Goal: Task Accomplishment & Management: Use online tool/utility

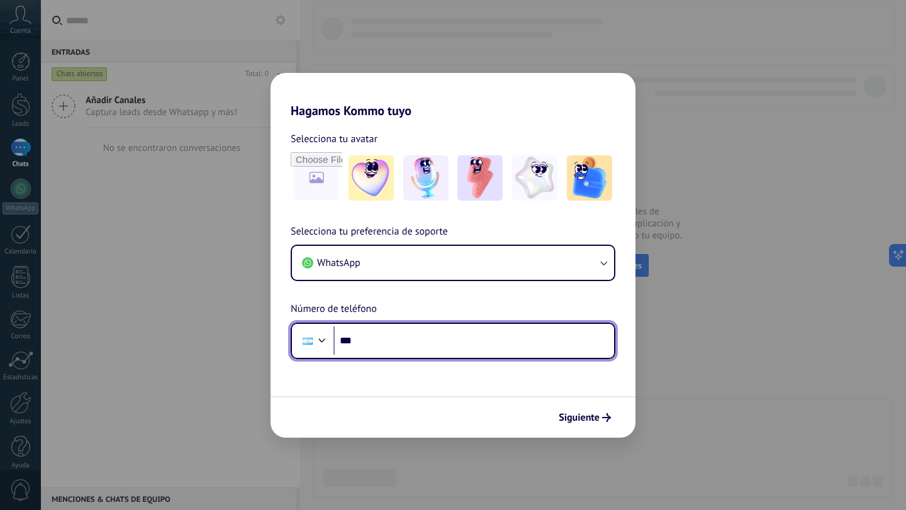
click at [480, 342] on input "***" at bounding box center [473, 340] width 280 height 29
click at [469, 334] on input "***" at bounding box center [473, 340] width 280 height 29
type input "**********"
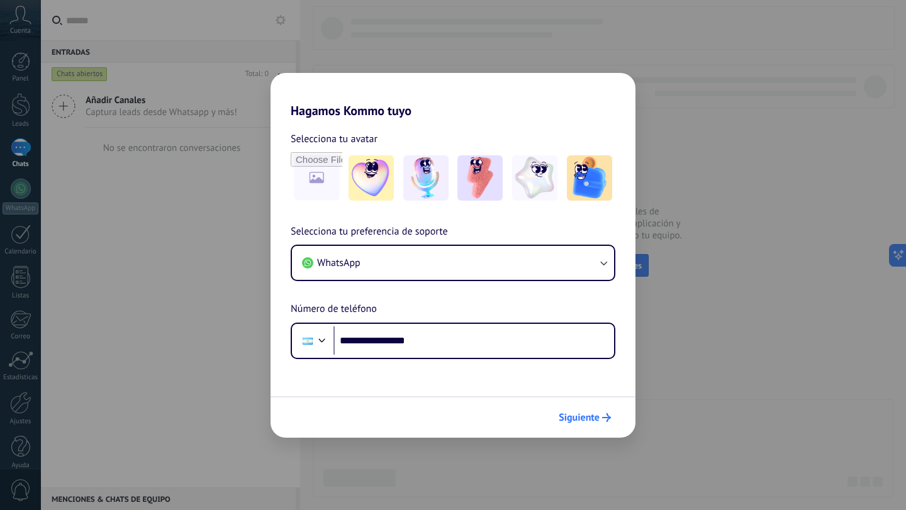
click at [573, 419] on span "Siguiente" at bounding box center [578, 417] width 41 height 9
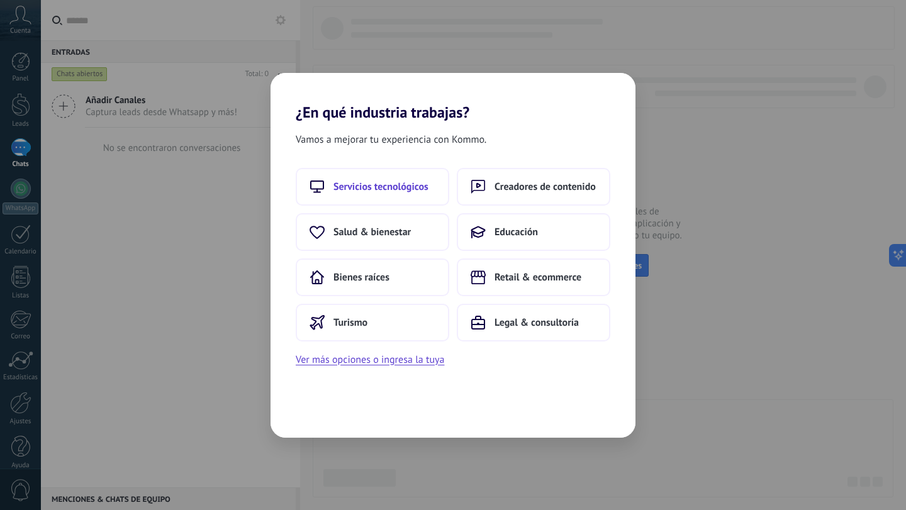
click at [413, 186] on span "Servicios tecnológicos" at bounding box center [380, 186] width 95 height 13
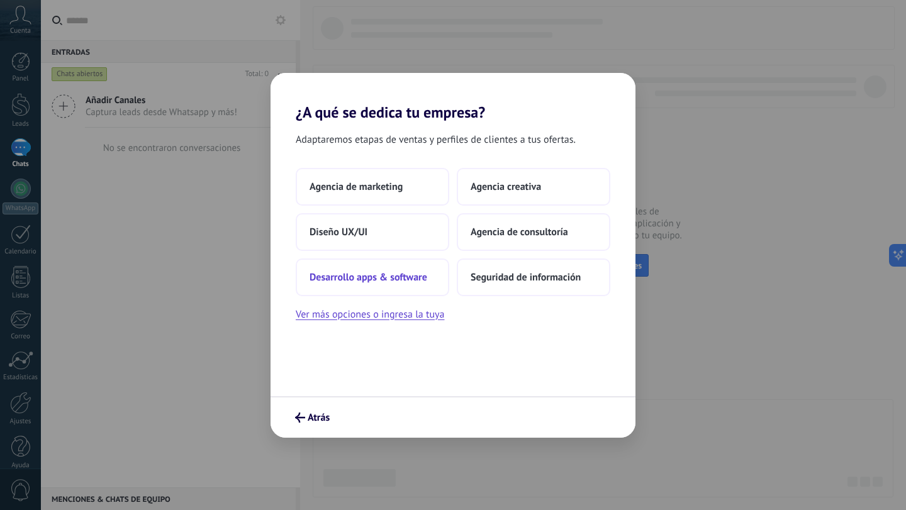
click at [424, 284] on button "Desarrollo apps & software" at bounding box center [372, 277] width 153 height 38
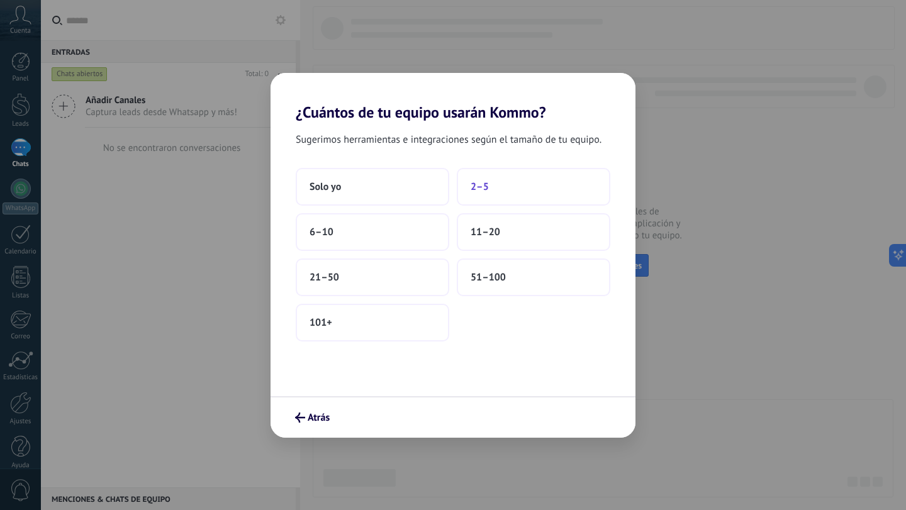
click at [474, 194] on button "2–5" at bounding box center [533, 187] width 153 height 38
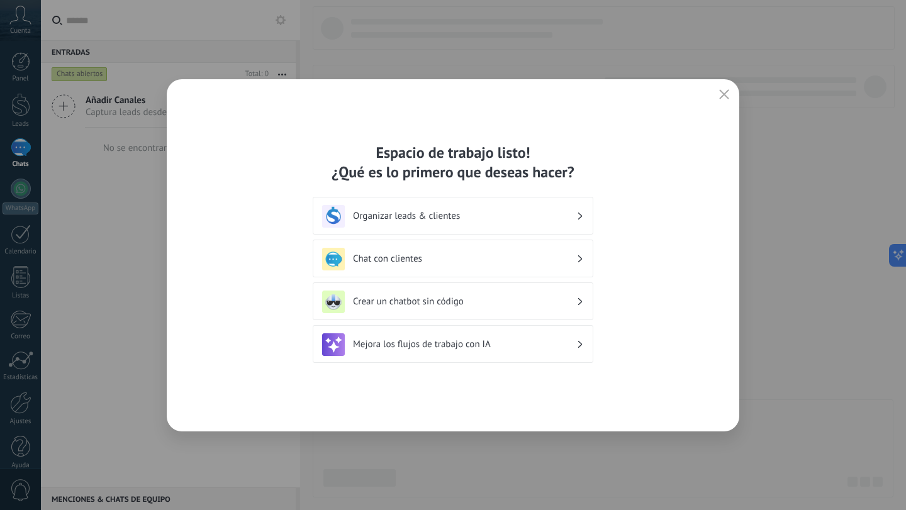
click at [494, 302] on h3 "Crear un chatbot sin código" at bounding box center [464, 302] width 223 height 12
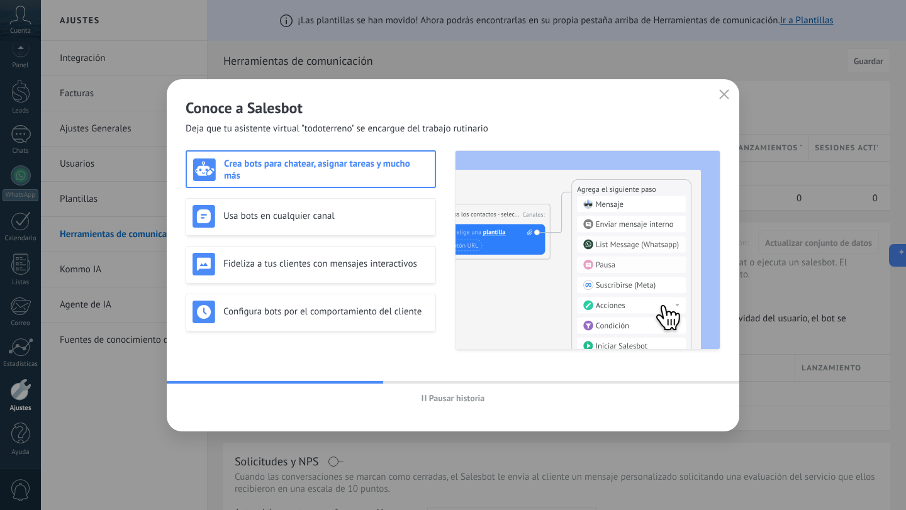
click at [719, 92] on icon "button" at bounding box center [724, 94] width 10 height 10
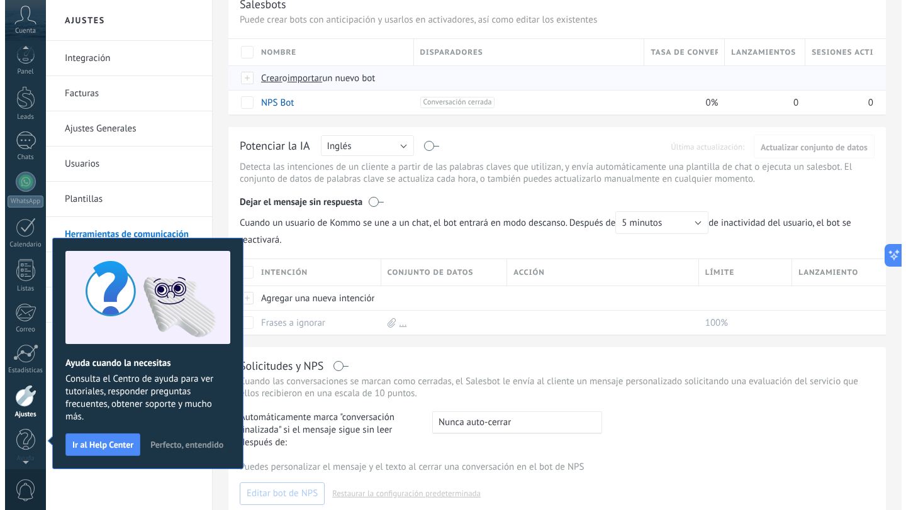
scroll to position [126, 0]
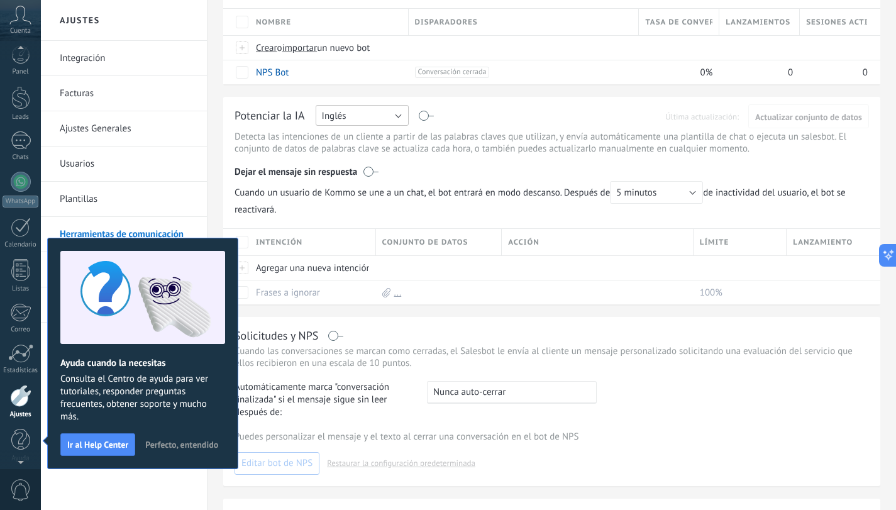
click at [390, 116] on button "Inglés" at bounding box center [362, 115] width 93 height 21
click at [378, 157] on span "Español" at bounding box center [356, 159] width 96 height 12
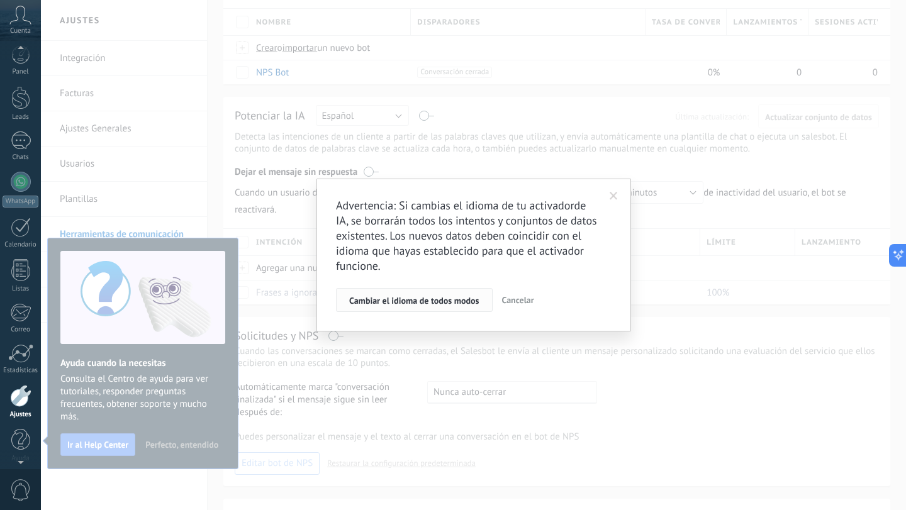
click at [431, 303] on span "Cambiar el idioma de todos modos" at bounding box center [414, 300] width 130 height 9
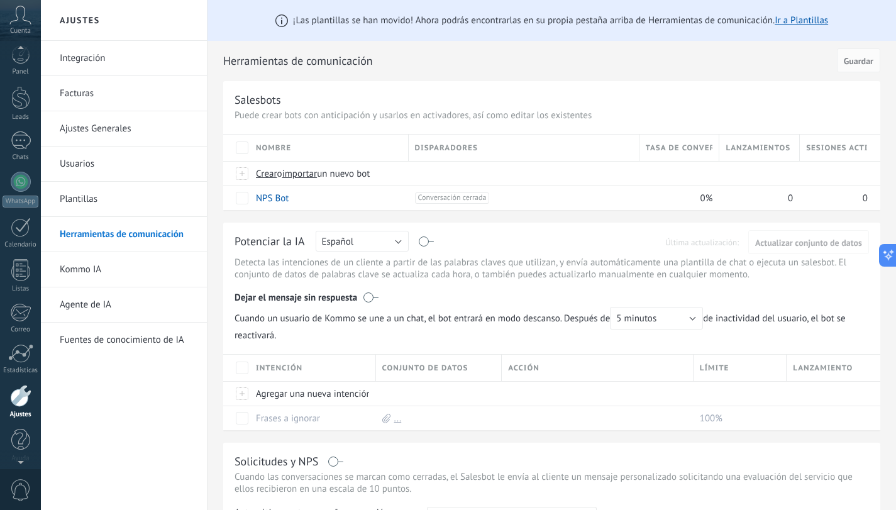
scroll to position [126, 0]
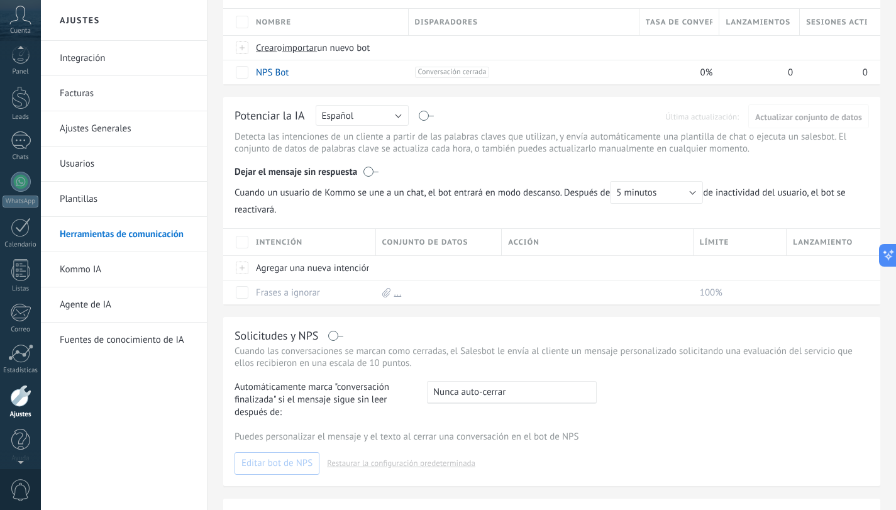
drag, startPoint x: 369, startPoint y: 168, endPoint x: 387, endPoint y: 170, distance: 18.4
click at [387, 170] on div "Dejar el mensaje sin respuesta" at bounding box center [552, 169] width 635 height 24
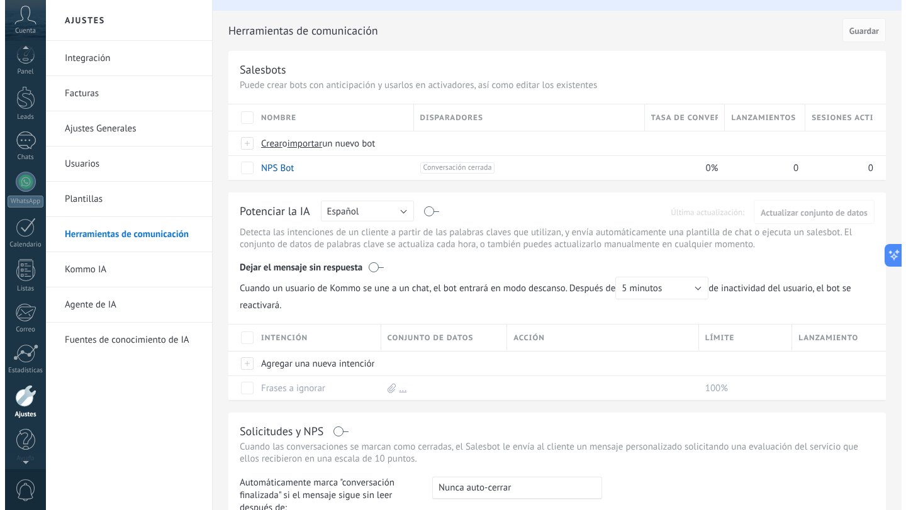
scroll to position [0, 0]
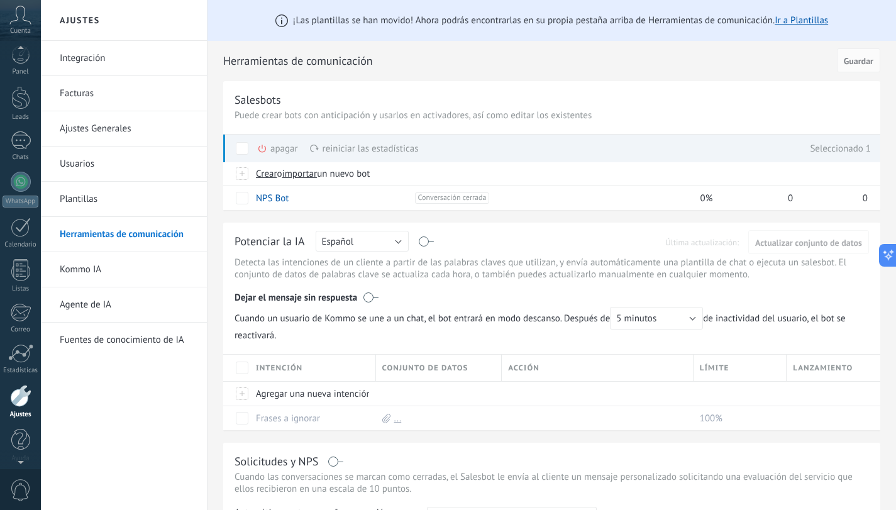
click at [242, 147] on span at bounding box center [242, 148] width 13 height 13
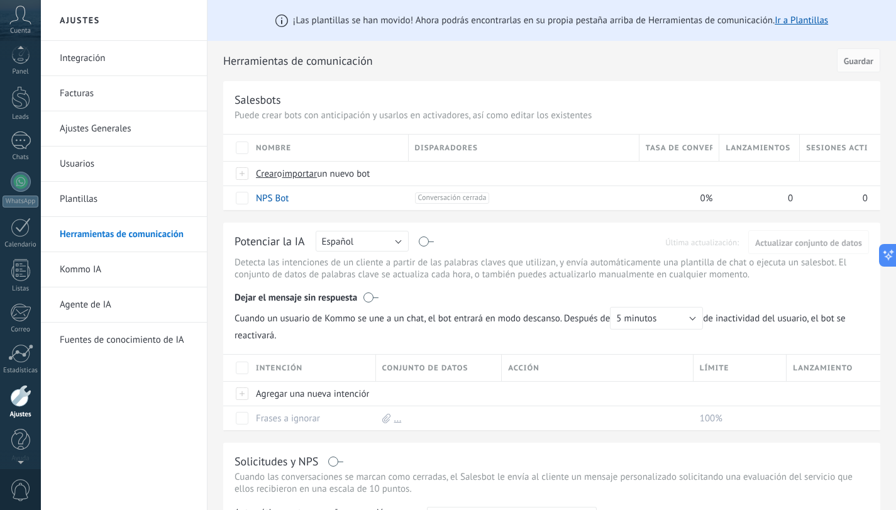
click at [450, 148] on span "Disparadores" at bounding box center [446, 148] width 63 height 12
click at [515, 152] on div "Disparadores" at bounding box center [524, 148] width 230 height 26
click at [686, 148] on span "Tasa de conversión" at bounding box center [679, 148] width 67 height 12
click at [744, 147] on span "Lanzamientos totales" at bounding box center [759, 148] width 67 height 12
click at [812, 154] on div "Sesiones activas" at bounding box center [840, 148] width 80 height 26
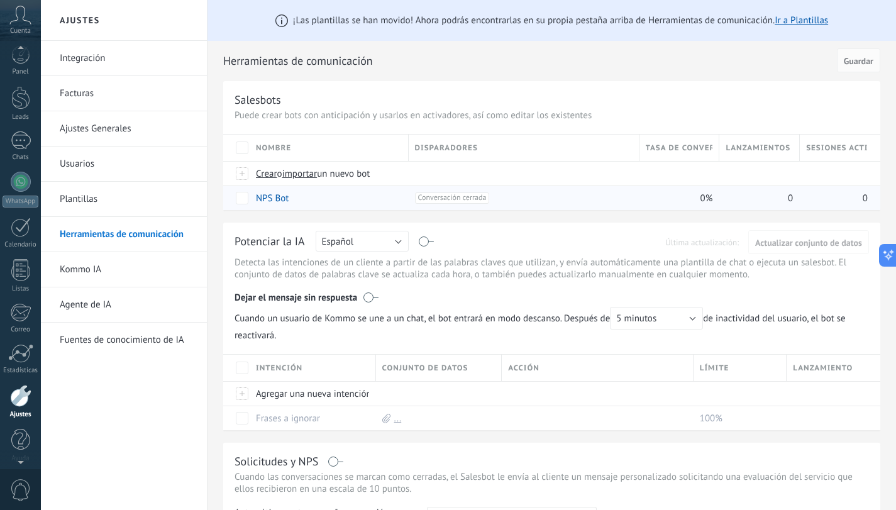
click at [708, 201] on span "0%" at bounding box center [707, 198] width 13 height 12
click at [299, 197] on span at bounding box center [298, 198] width 13 height 13
click at [287, 231] on span "Guardar" at bounding box center [285, 227] width 30 height 9
click at [284, 227] on span "Guardar" at bounding box center [285, 227] width 30 height 9
click at [465, 251] on div "Potenciar la IA Rusa Inglés Español Portugués Indonesio Turco Español Última ac…" at bounding box center [551, 327] width 657 height 208
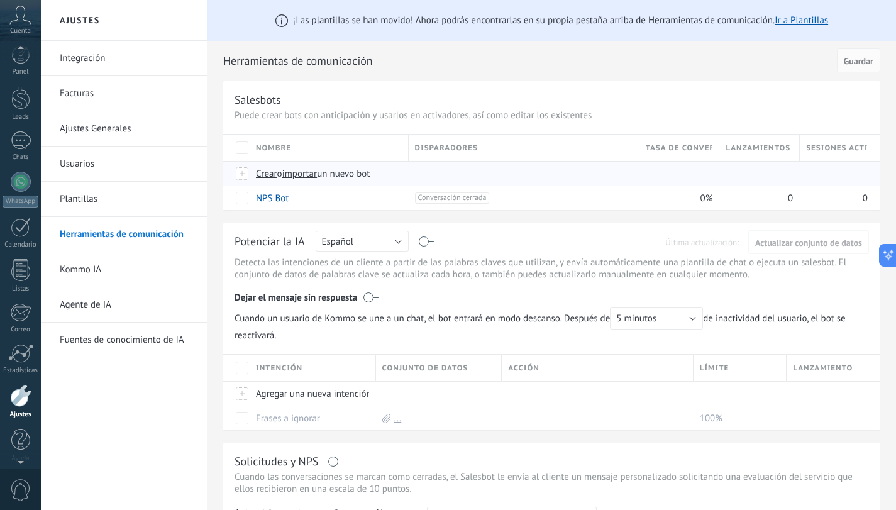
click at [238, 177] on div at bounding box center [243, 173] width 14 height 11
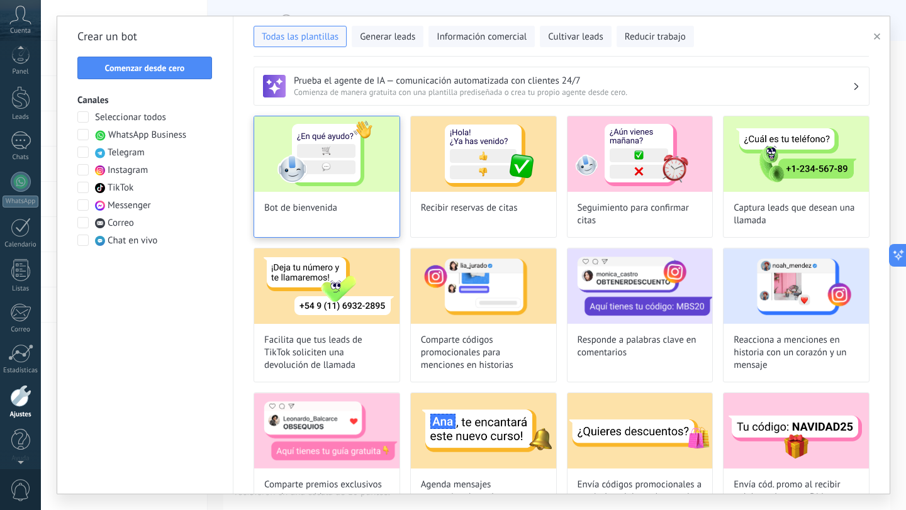
click at [351, 174] on img at bounding box center [326, 153] width 145 height 75
type input "**********"
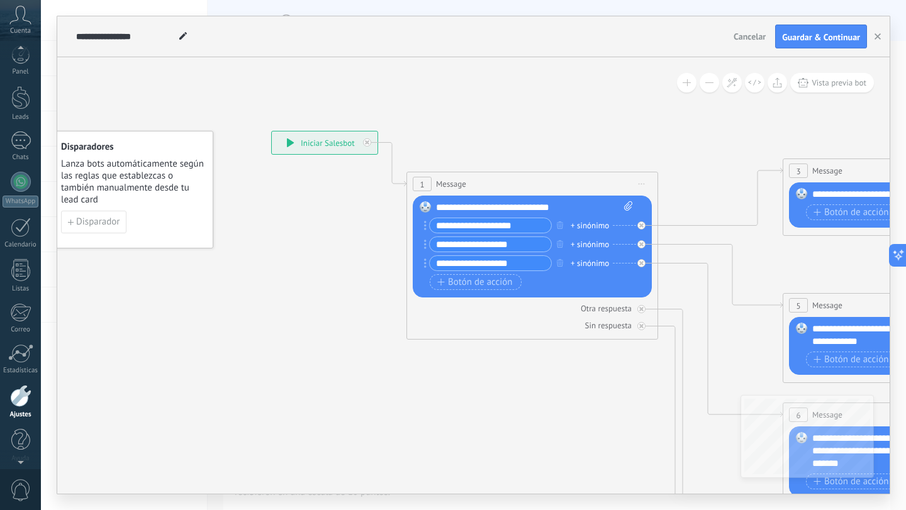
drag, startPoint x: 388, startPoint y: 199, endPoint x: 335, endPoint y: 179, distance: 57.3
click at [548, 229] on input "**********" at bounding box center [490, 225] width 121 height 14
drag, startPoint x: 548, startPoint y: 229, endPoint x: 410, endPoint y: 229, distance: 137.7
click at [410, 229] on div "1 Message ******* (a): Todos los contactos - canales seleccionados Todos los co…" at bounding box center [532, 256] width 252 height 168
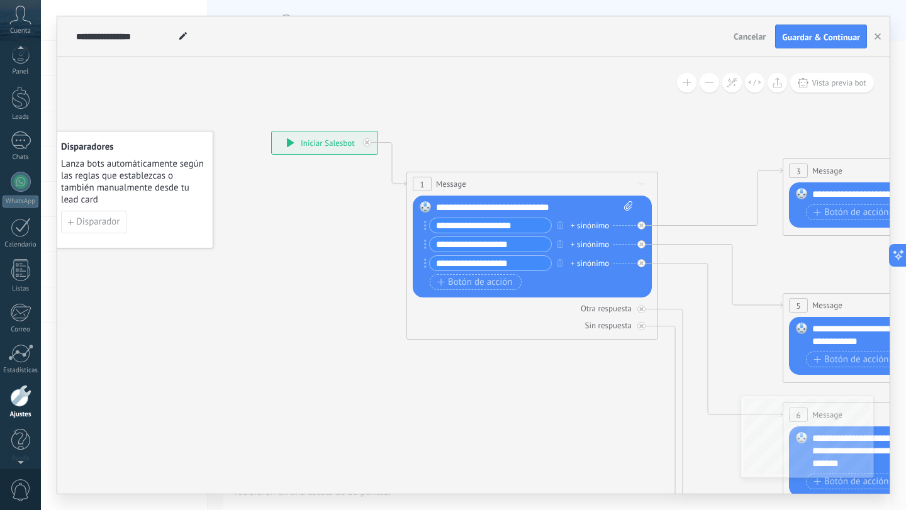
click at [565, 211] on div "**********" at bounding box center [534, 207] width 197 height 13
click at [467, 206] on div "**********" at bounding box center [534, 207] width 197 height 13
click at [460, 208] on div "**********" at bounding box center [534, 207] width 197 height 13
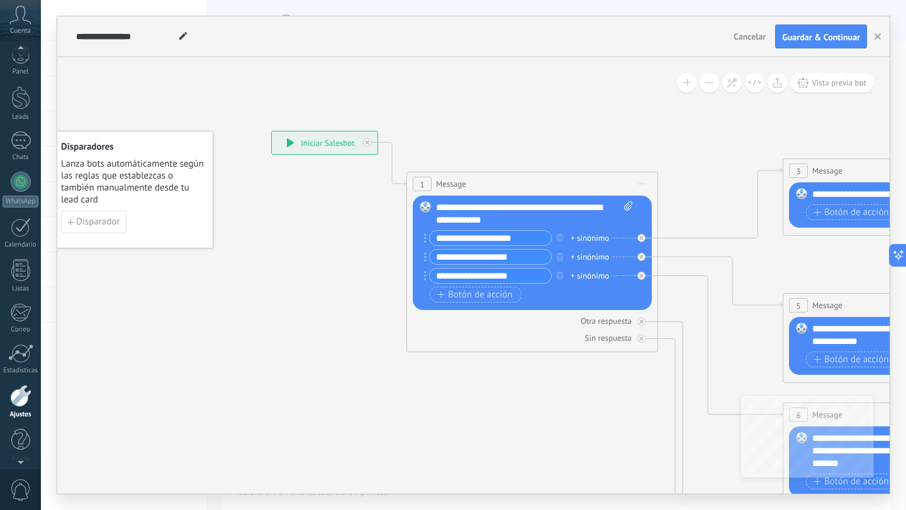
drag, startPoint x: 524, startPoint y: 241, endPoint x: 422, endPoint y: 240, distance: 101.9
click at [422, 240] on div "Reemplazar Quitar Convertir a mensaje de voz Arrastre la imagen aquí para adjun…" at bounding box center [532, 253] width 239 height 114
type input "*****"
drag, startPoint x: 526, startPoint y: 255, endPoint x: 419, endPoint y: 257, distance: 106.3
click at [419, 257] on div "Reemplazar Quitar Convertir a mensaje de voz Arrastre la imagen aquí para adjun…" at bounding box center [532, 253] width 239 height 114
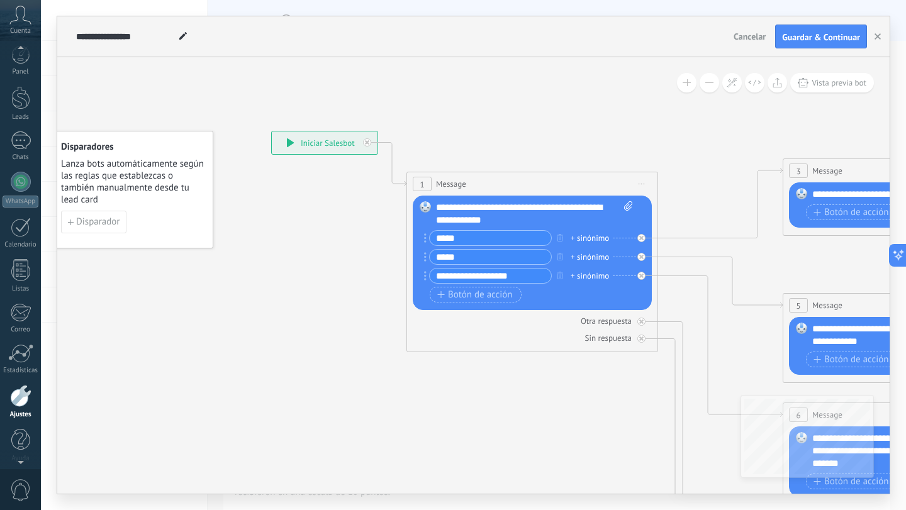
type input "*****"
drag, startPoint x: 519, startPoint y: 273, endPoint x: 395, endPoint y: 273, distance: 124.5
click at [271, 131] on div "**********" at bounding box center [271, 131] width 0 height 0
type input "*"
type input "*******"
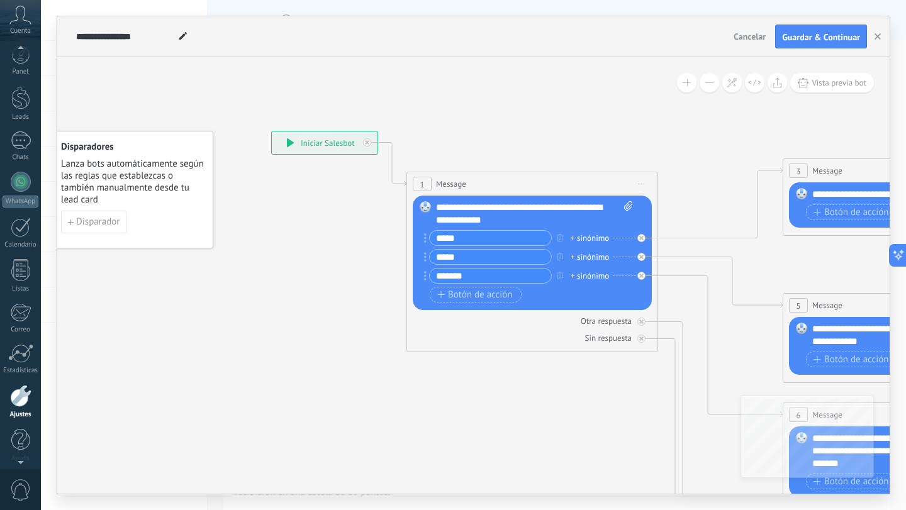
click at [586, 236] on div "+ sinónimo" at bounding box center [589, 238] width 38 height 13
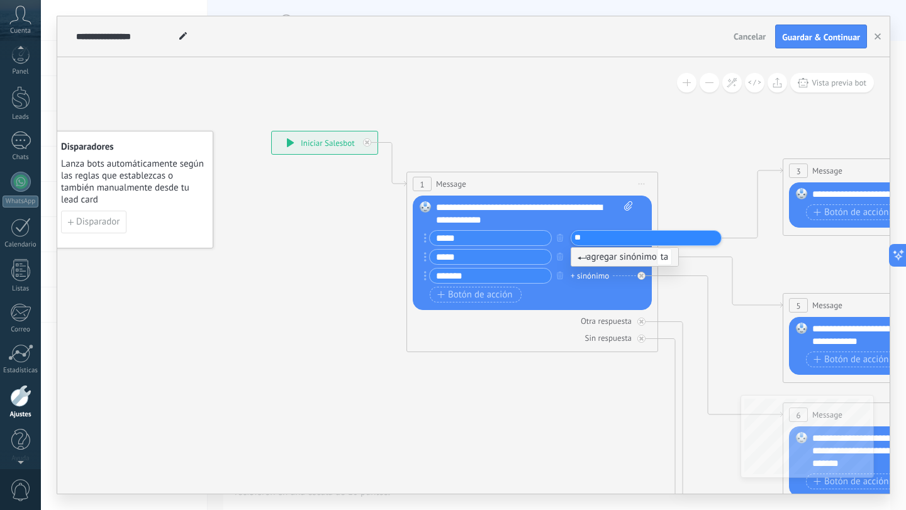
type input "*"
click at [608, 277] on div "+ sinónimo" at bounding box center [589, 276] width 38 height 13
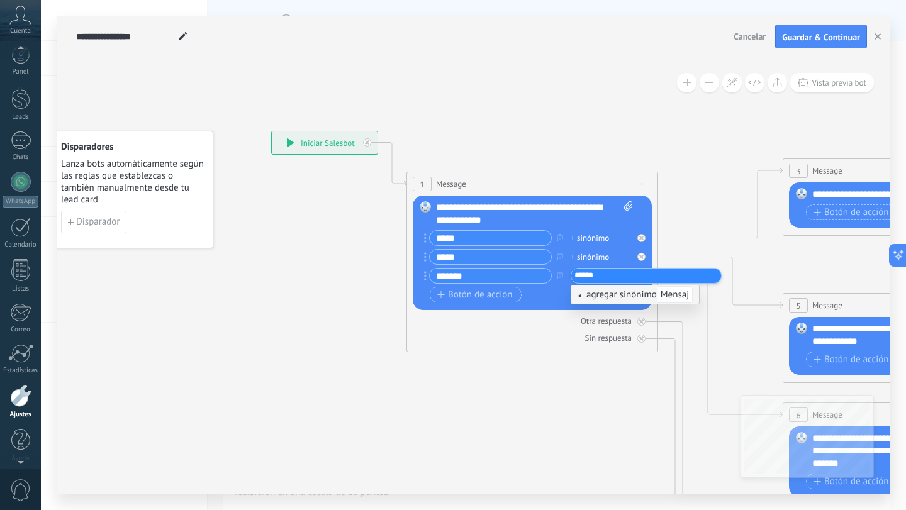
type input "*******"
click at [553, 295] on div "Botón de acción Enlace de web" at bounding box center [531, 295] width 202 height 16
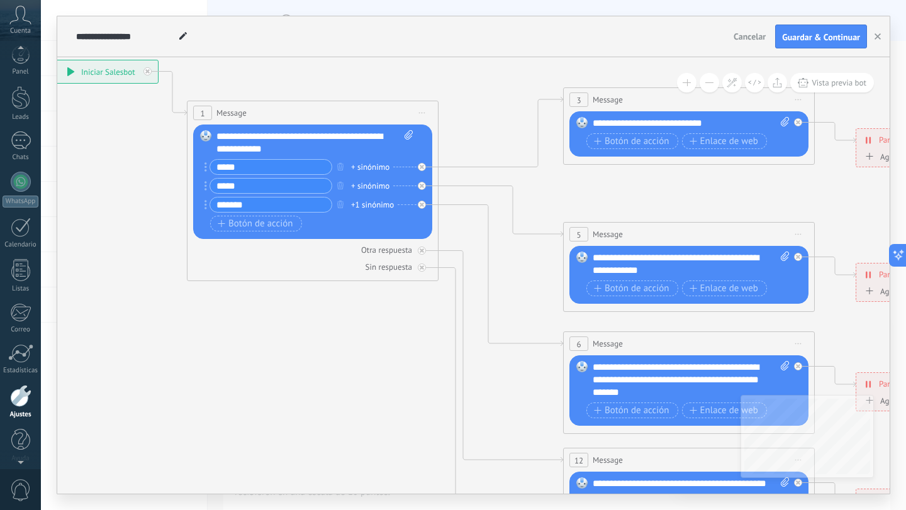
drag, startPoint x: 582, startPoint y: 367, endPoint x: 360, endPoint y: 295, distance: 234.1
click at [360, 295] on icon at bounding box center [717, 373] width 1960 height 1256
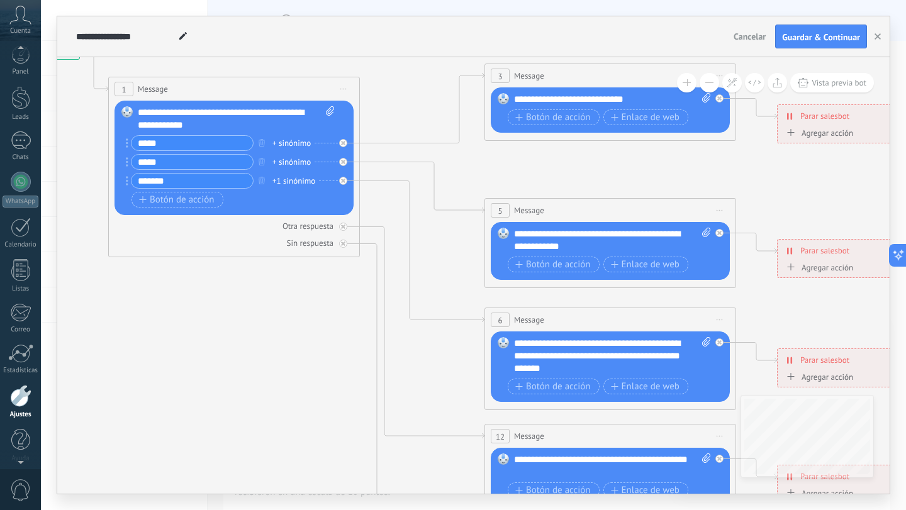
drag, startPoint x: 403, startPoint y: 324, endPoint x: 341, endPoint y: 303, distance: 65.6
click at [341, 303] on icon at bounding box center [639, 349] width 1960 height 1256
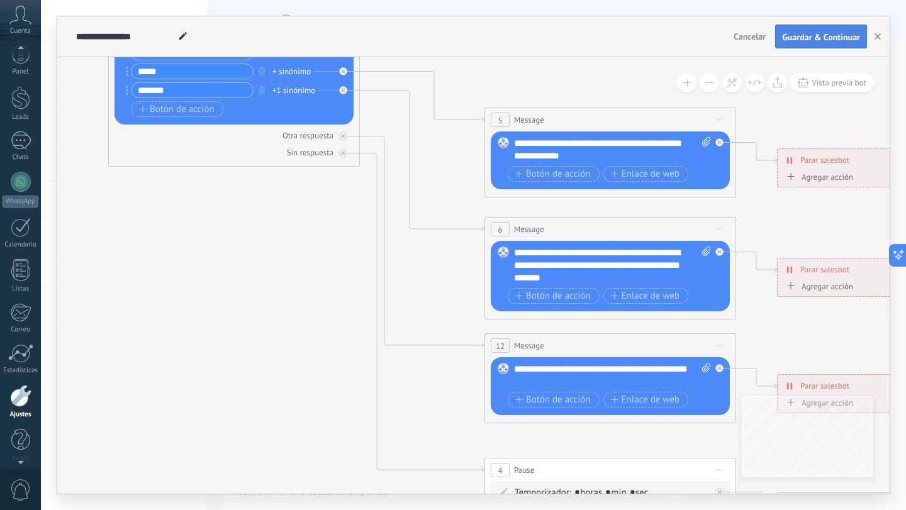
click at [816, 30] on button "Guardar & Continuar" at bounding box center [821, 37] width 92 height 24
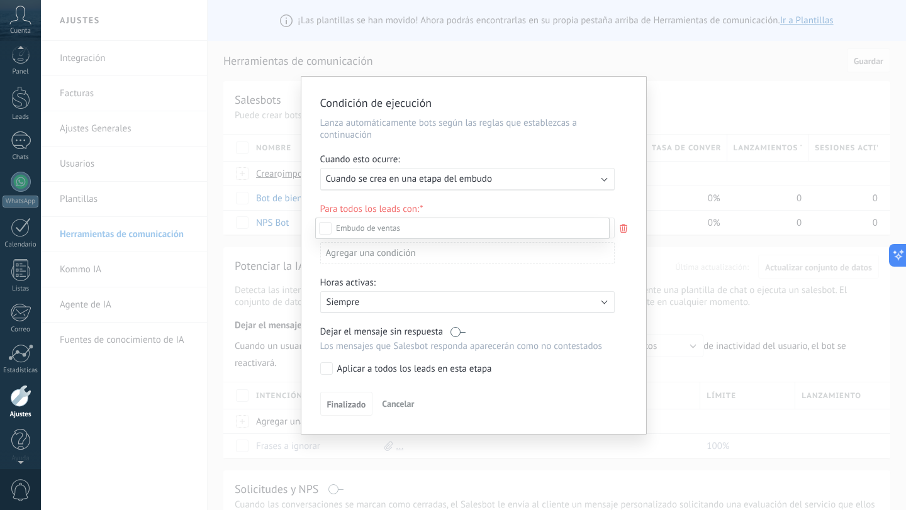
click at [567, 186] on div at bounding box center [473, 255] width 865 height 510
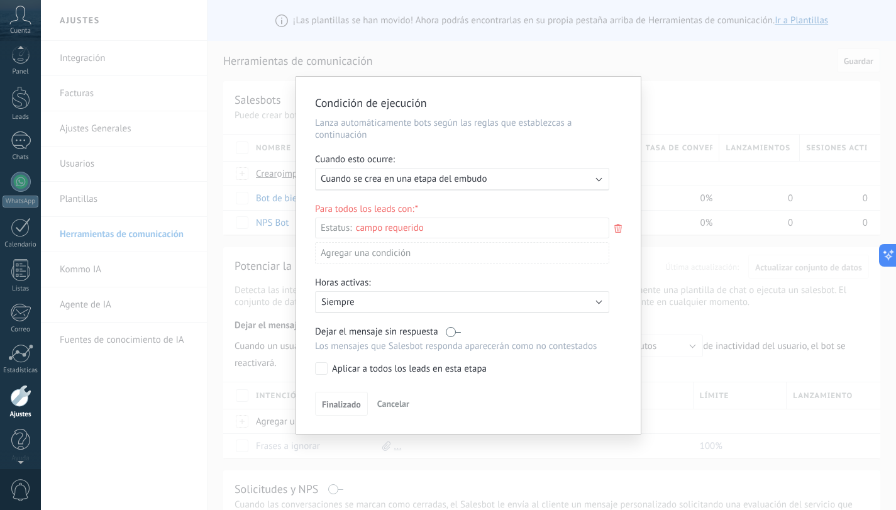
click at [567, 186] on div "Ejecutar: Cuando se crea en una etapa del embudo" at bounding box center [462, 179] width 294 height 23
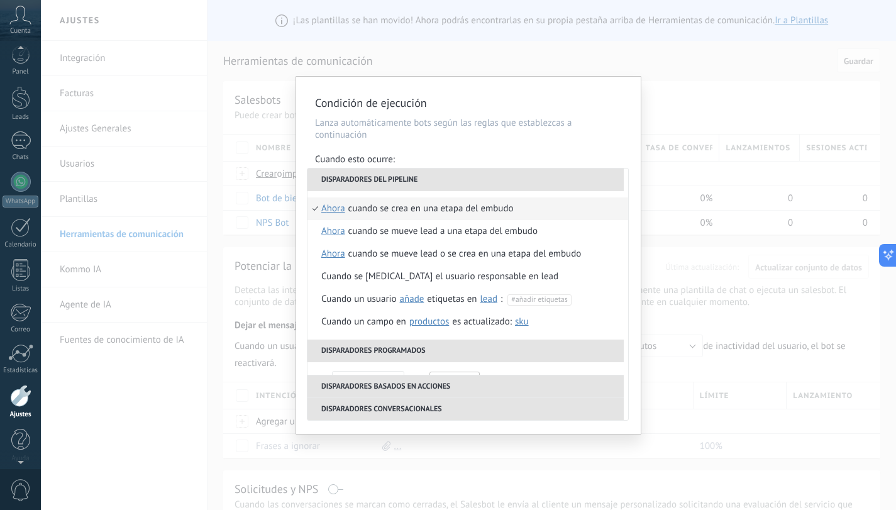
click at [567, 186] on li "Disparadores del pipeline" at bounding box center [466, 180] width 316 height 23
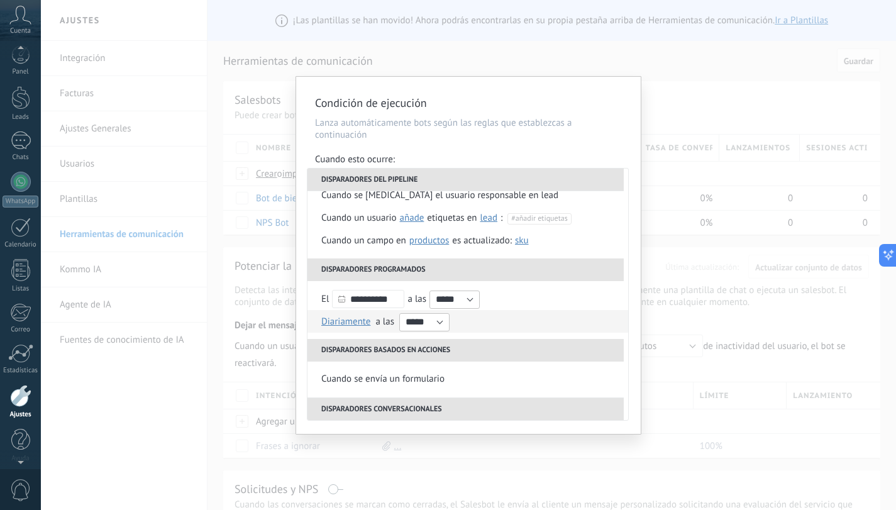
scroll to position [126, 0]
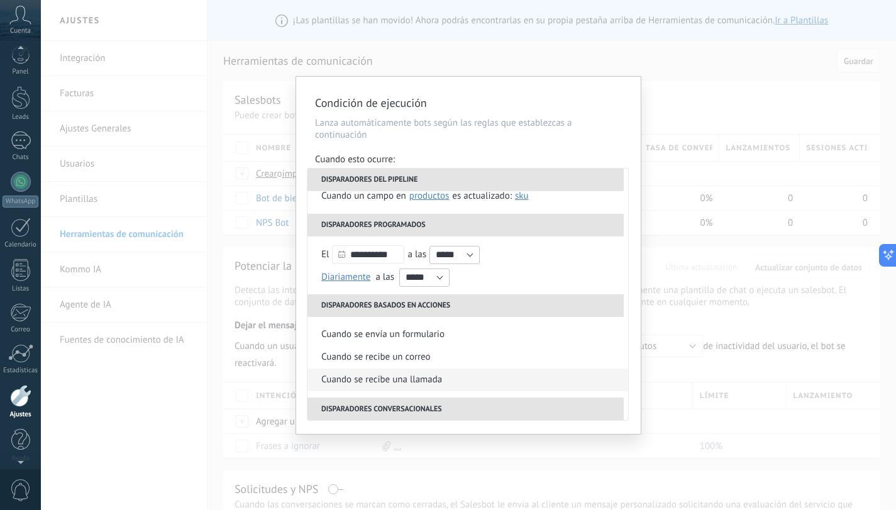
click at [431, 375] on div "Cuando se recibe una llamada" at bounding box center [381, 380] width 121 height 23
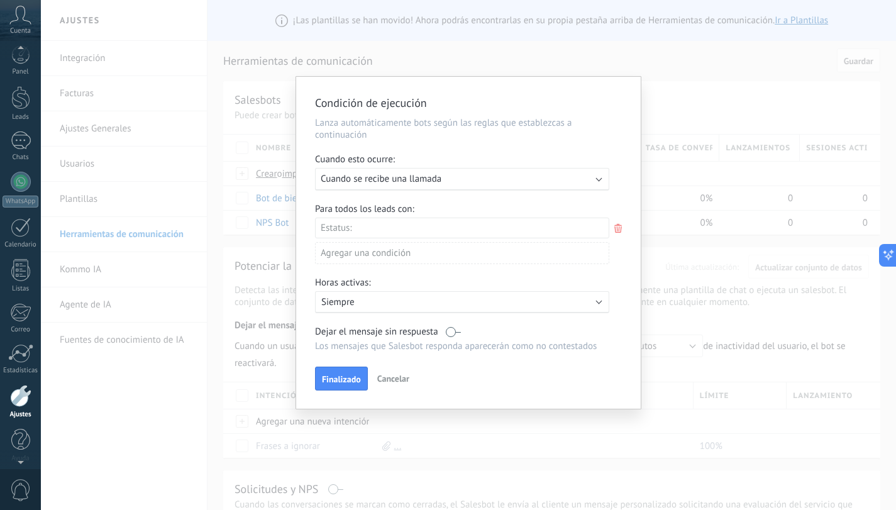
click at [433, 180] on span "Cuando se recibe una llamada" at bounding box center [381, 179] width 121 height 12
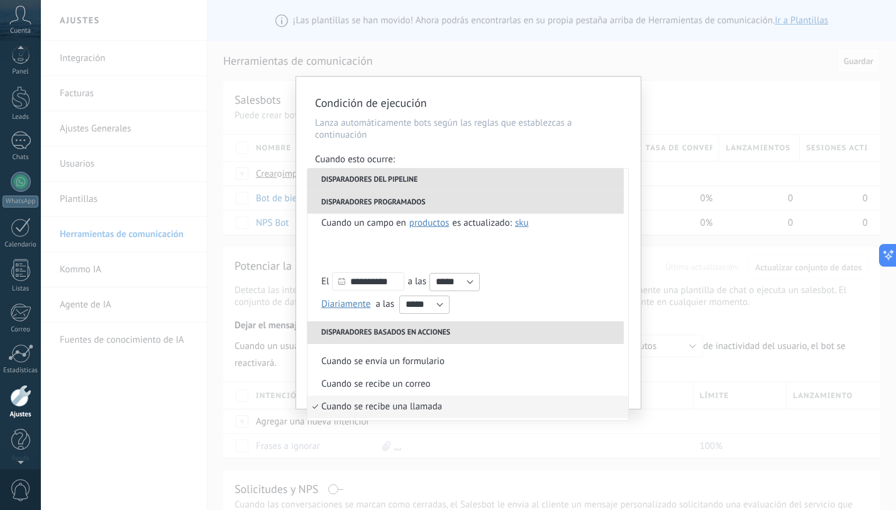
scroll to position [184, 0]
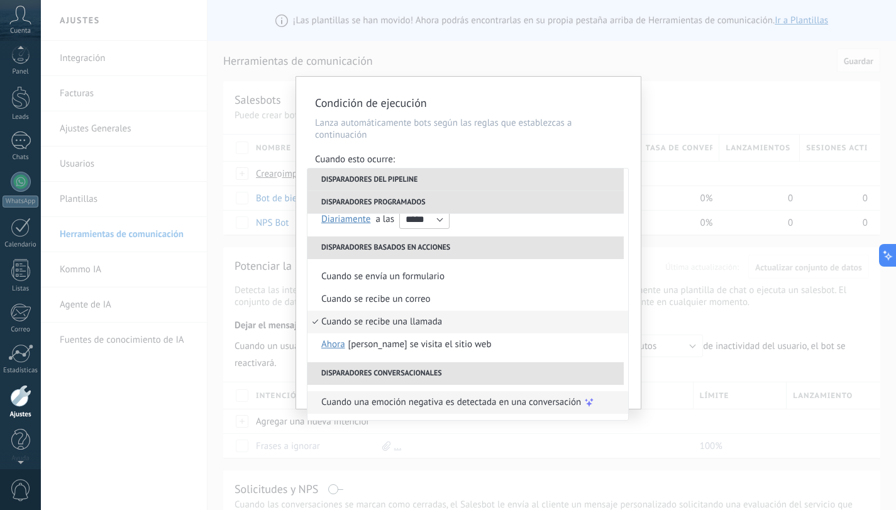
click at [378, 392] on span "Cuando una emoción negativa es detectada en una conversación" at bounding box center [451, 402] width 260 height 23
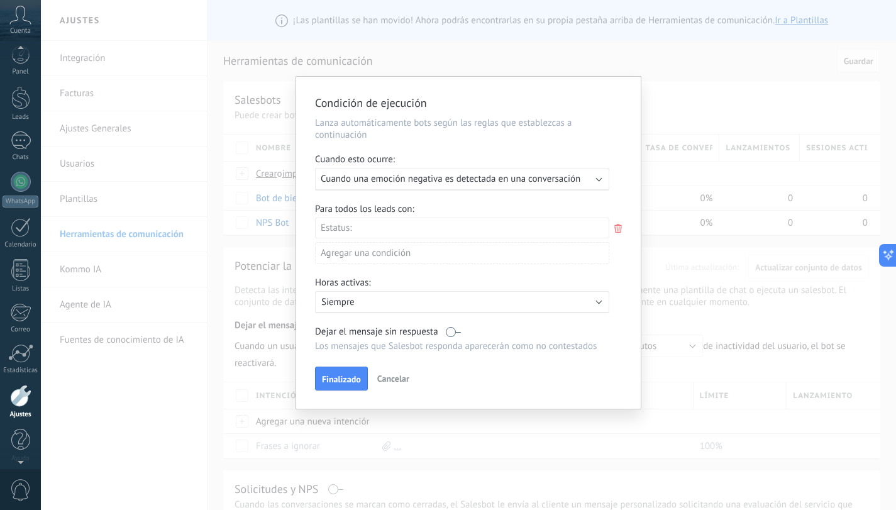
click at [0, 0] on div "Incoming leads Contacto inicial Negociación Debate contractual Discusión de con…" at bounding box center [0, 0] width 0 height 0
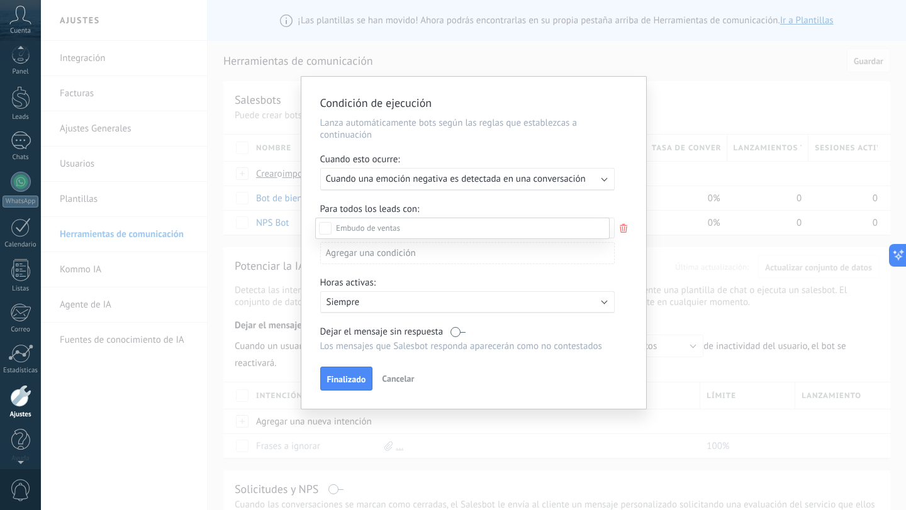
click at [312, 216] on div at bounding box center [473, 255] width 865 height 510
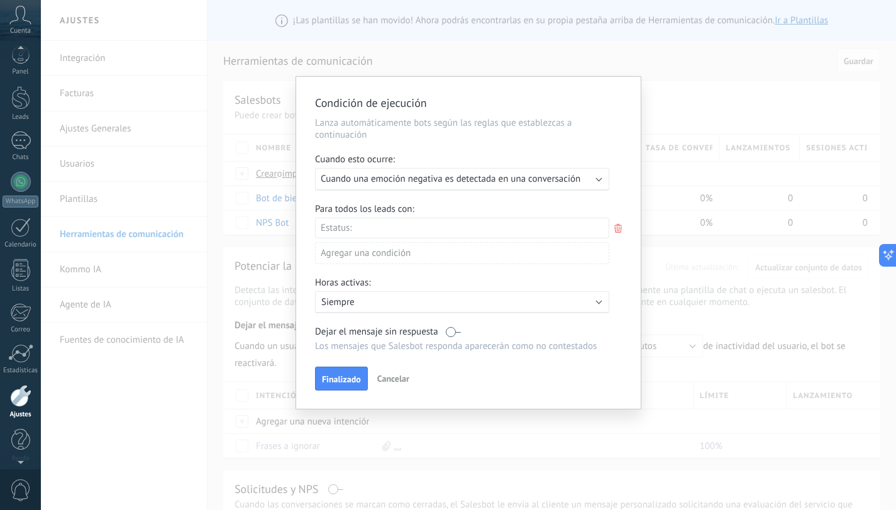
click at [393, 301] on p "Siempre" at bounding box center [431, 302] width 220 height 12
click at [393, 301] on li "Siempre" at bounding box center [480, 302] width 345 height 22
click at [393, 305] on p "Siempre" at bounding box center [431, 302] width 220 height 12
click at [385, 305] on li "Siempre" at bounding box center [480, 302] width 345 height 22
click at [340, 379] on span "Finalizado" at bounding box center [341, 379] width 39 height 9
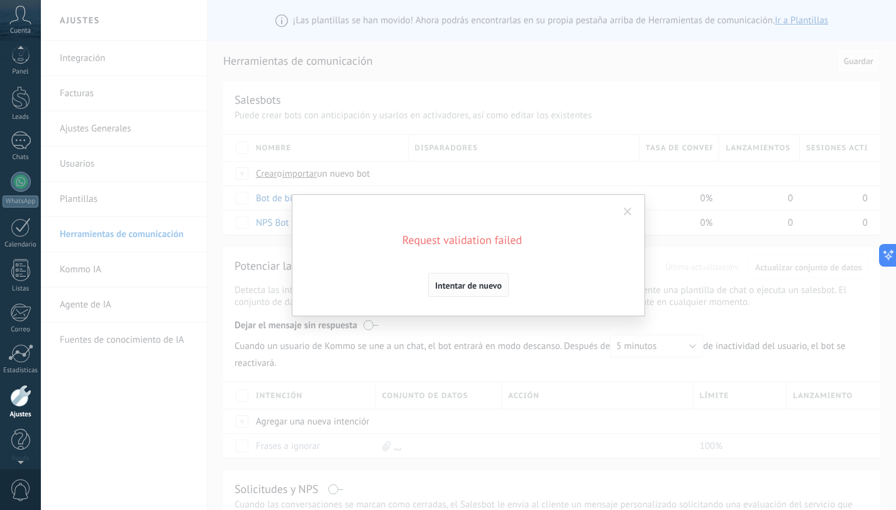
click at [476, 282] on span "Intentar de nuevo" at bounding box center [468, 285] width 67 height 9
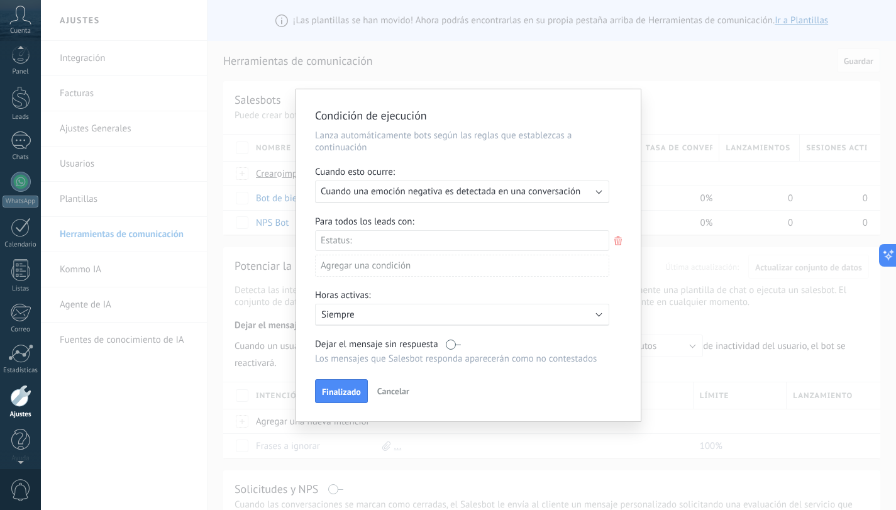
click at [462, 343] on div "Dejar el mensaje sin respuesta" at bounding box center [462, 344] width 294 height 12
drag, startPoint x: 453, startPoint y: 346, endPoint x: 467, endPoint y: 346, distance: 13.2
click at [467, 346] on div "Dejar el mensaje sin respuesta" at bounding box center [462, 344] width 294 height 12
drag, startPoint x: 447, startPoint y: 343, endPoint x: 461, endPoint y: 344, distance: 13.8
click at [461, 344] on div "Dejar el mensaje sin respuesta" at bounding box center [462, 344] width 294 height 12
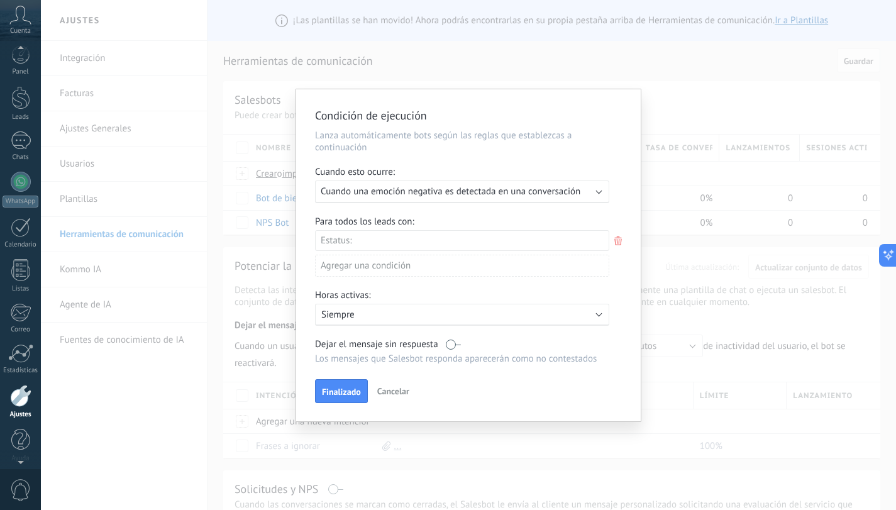
click at [450, 343] on label at bounding box center [453, 344] width 15 height 12
click at [335, 389] on span "Finalizado" at bounding box center [341, 391] width 39 height 9
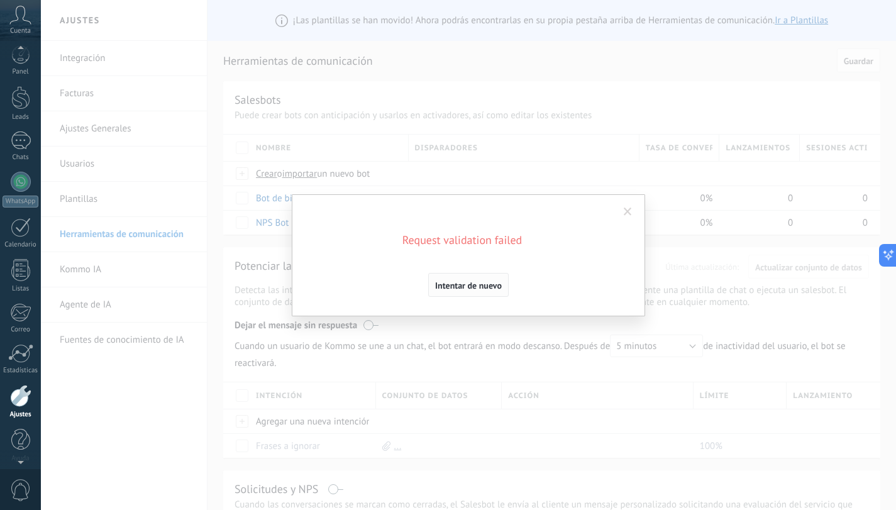
click at [465, 288] on span "Intentar de nuevo" at bounding box center [468, 285] width 67 height 9
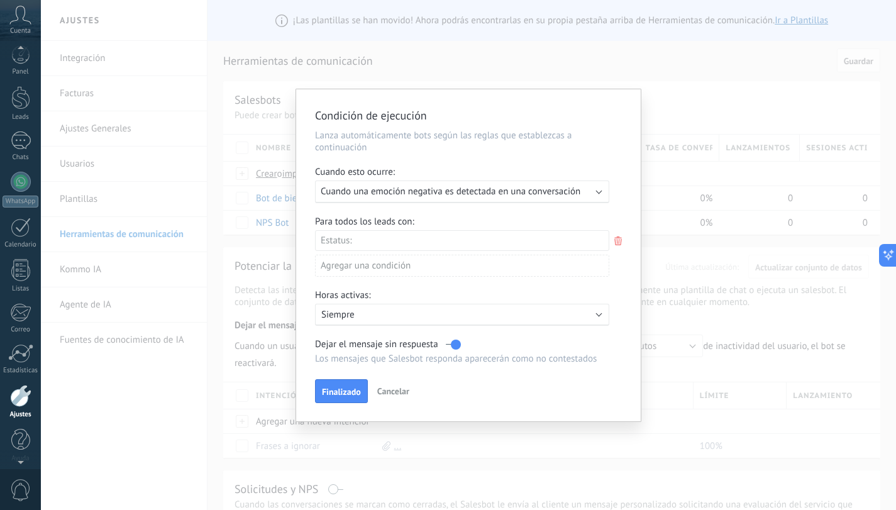
click at [423, 345] on span "Dejar el mensaje sin respuesta" at bounding box center [376, 344] width 123 height 12
click at [507, 363] on p "Los mensajes que Salesbot responda aparecerán como no contestados" at bounding box center [462, 359] width 294 height 12
click at [0, 0] on div "Incoming leads Contacto inicial Negociación Debate contractual Discusión de con…" at bounding box center [0, 0] width 0 height 0
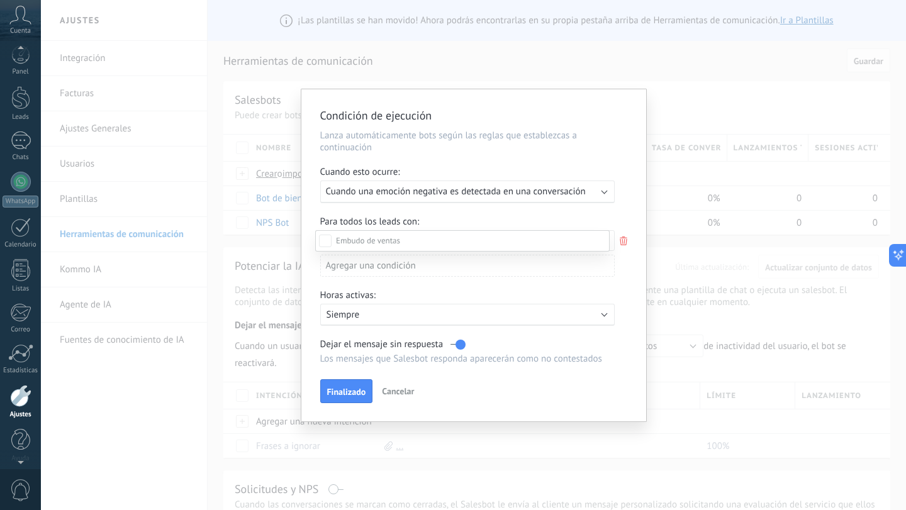
click at [648, 275] on div at bounding box center [473, 255] width 865 height 510
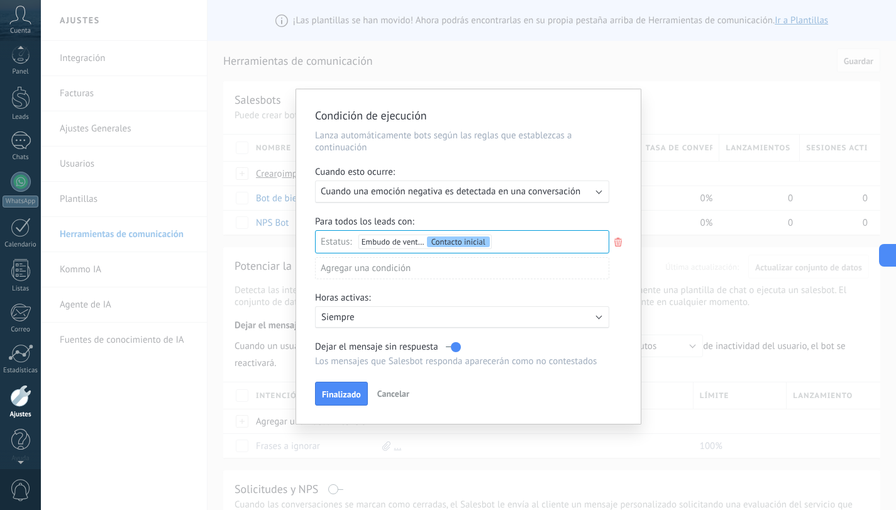
click at [445, 275] on div "Agregar una condición" at bounding box center [462, 268] width 294 height 22
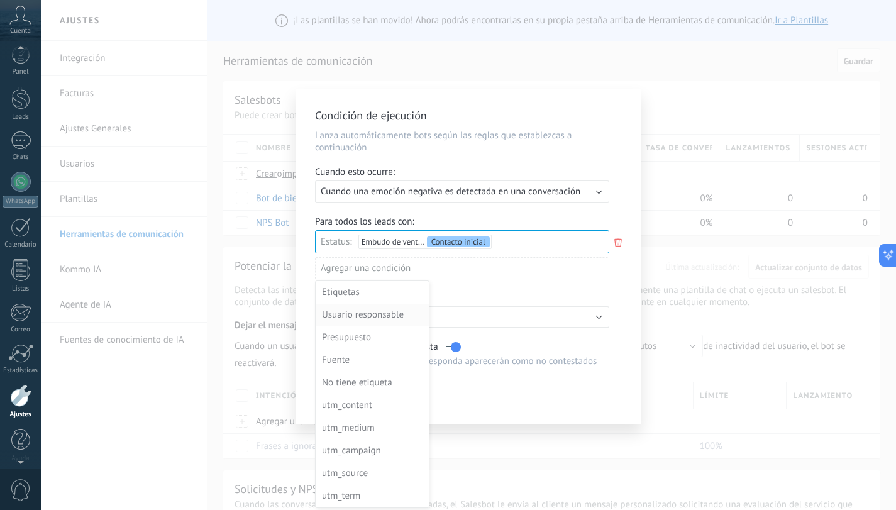
click at [397, 317] on div "Usuario responsable" at bounding box center [371, 315] width 98 height 18
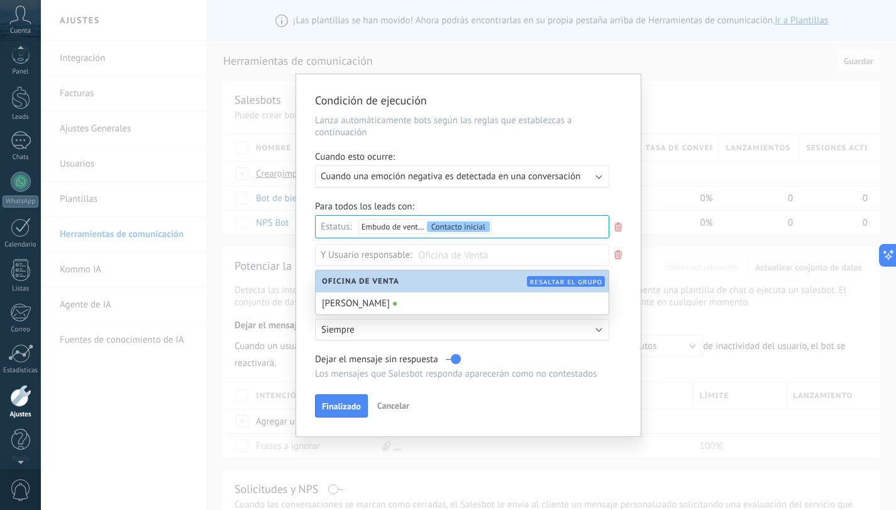
click at [382, 255] on div "Usuario responsable:" at bounding box center [369, 254] width 97 height 19
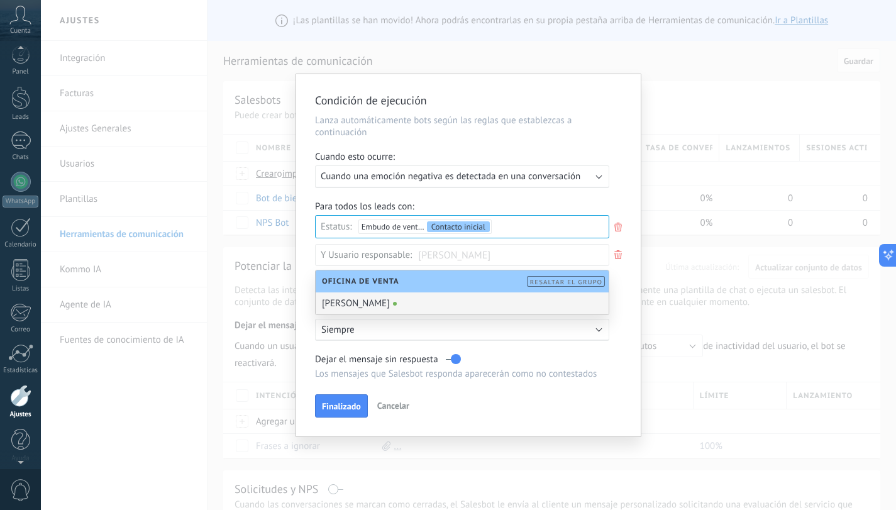
click at [389, 308] on div "[PERSON_NAME]" at bounding box center [462, 303] width 293 height 22
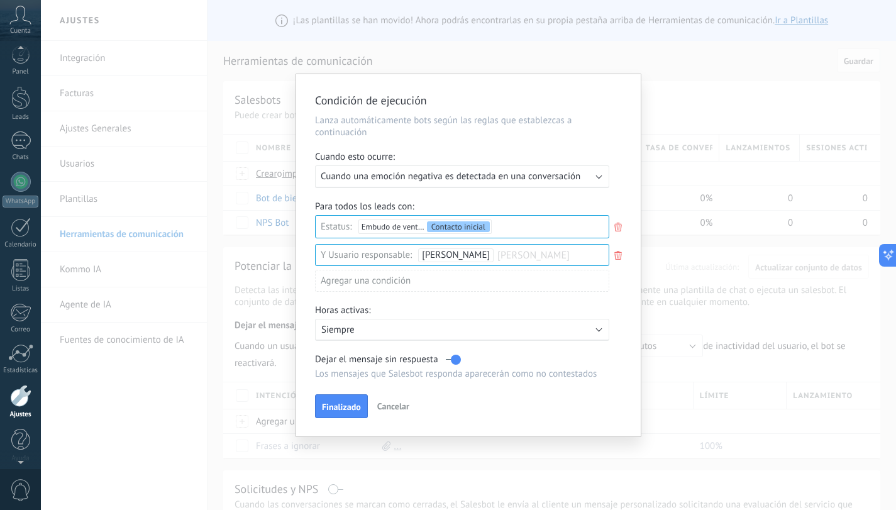
click at [378, 284] on div "Agregar una condición" at bounding box center [462, 281] width 294 height 22
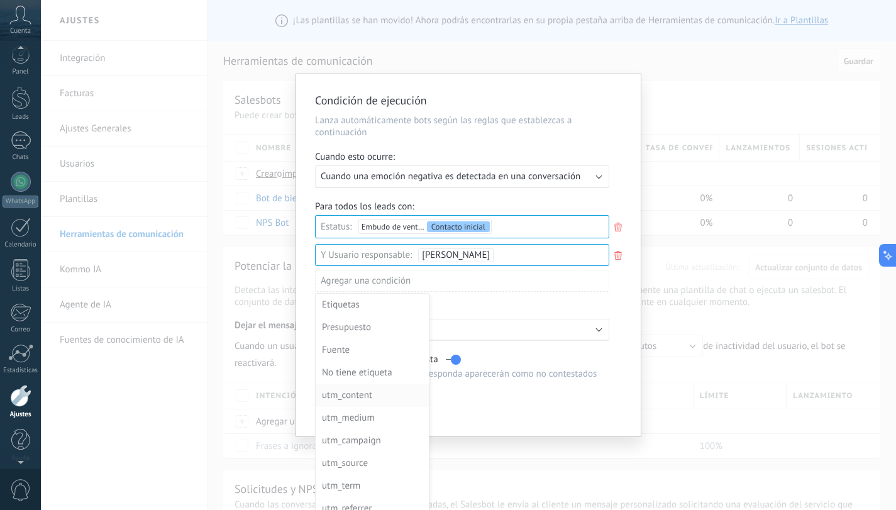
scroll to position [91, 0]
click at [594, 369] on div at bounding box center [468, 255] width 345 height 362
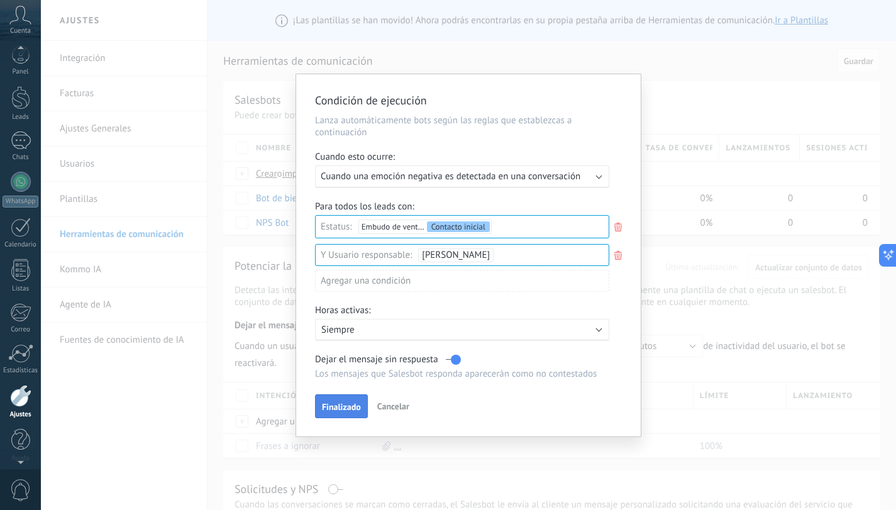
click at [342, 401] on button "Finalizado" at bounding box center [341, 406] width 53 height 24
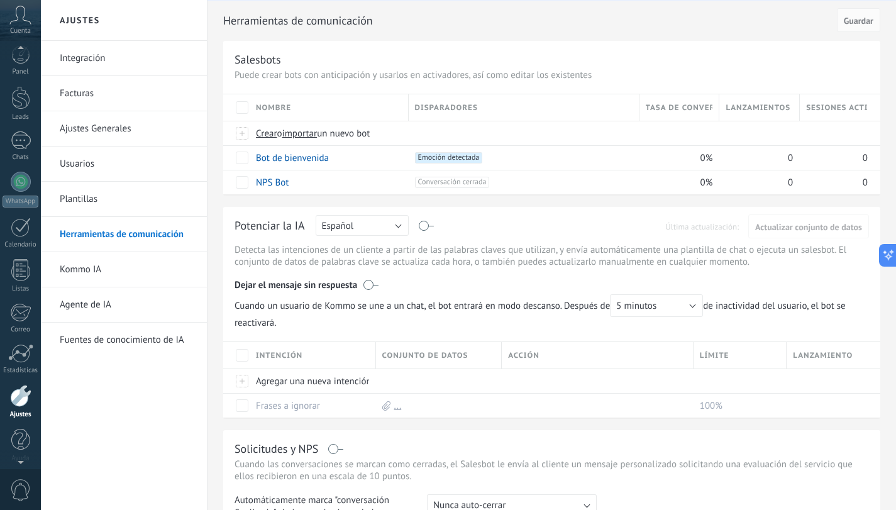
scroll to position [0, 0]
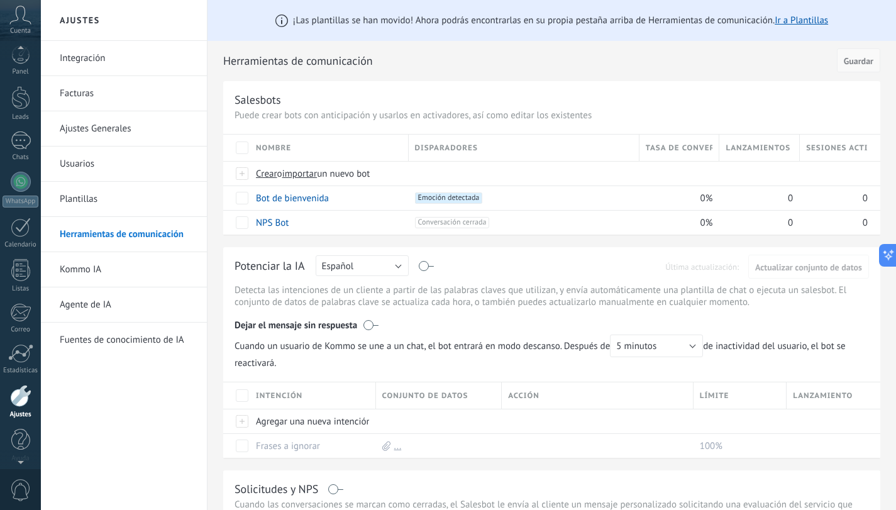
click at [855, 54] on button "Guardar" at bounding box center [858, 60] width 43 height 24
click at [858, 58] on span "Guardar" at bounding box center [859, 61] width 30 height 9
click at [855, 65] on span "Guardar" at bounding box center [859, 61] width 30 height 9
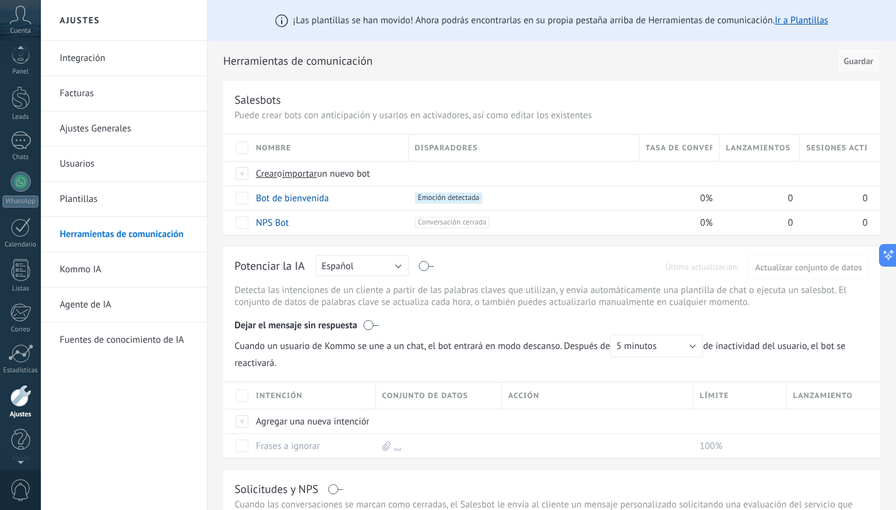
click at [853, 63] on span "Guardar" at bounding box center [859, 61] width 30 height 9
click at [890, 252] on button at bounding box center [885, 255] width 23 height 23
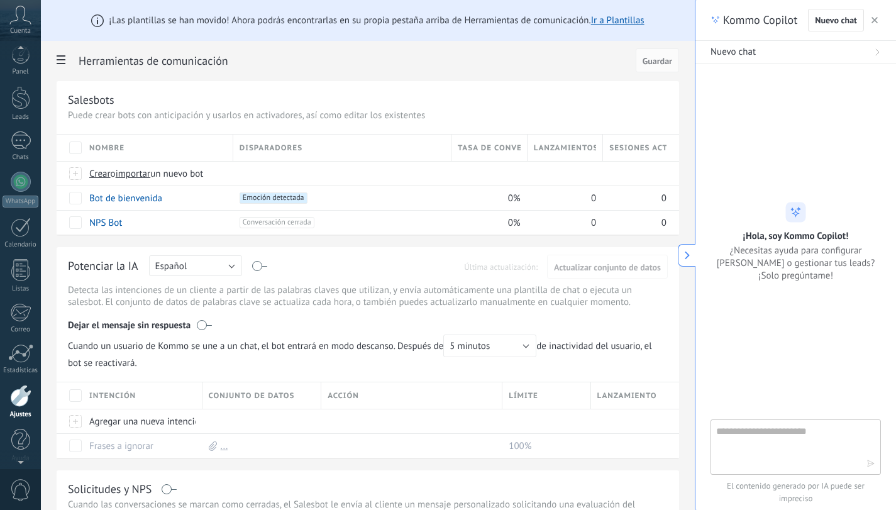
click at [791, 438] on textarea at bounding box center [786, 446] width 141 height 45
type textarea "**********"
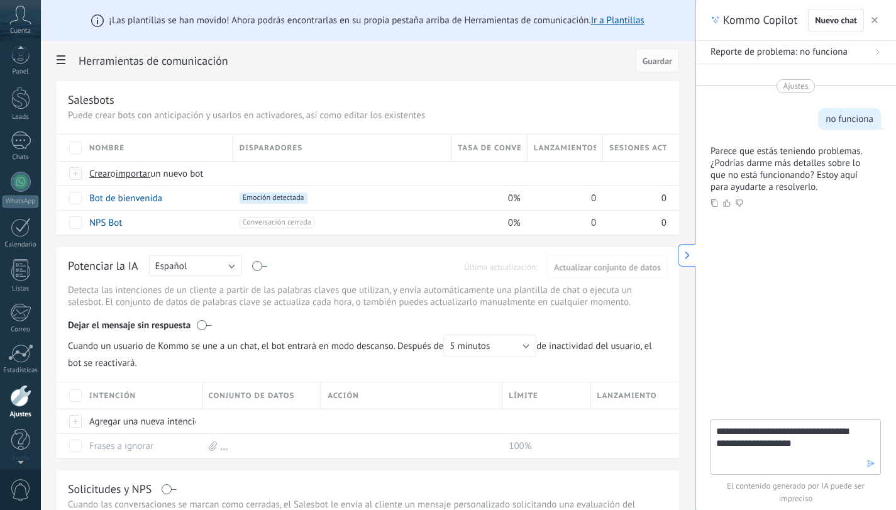
type textarea "**********"
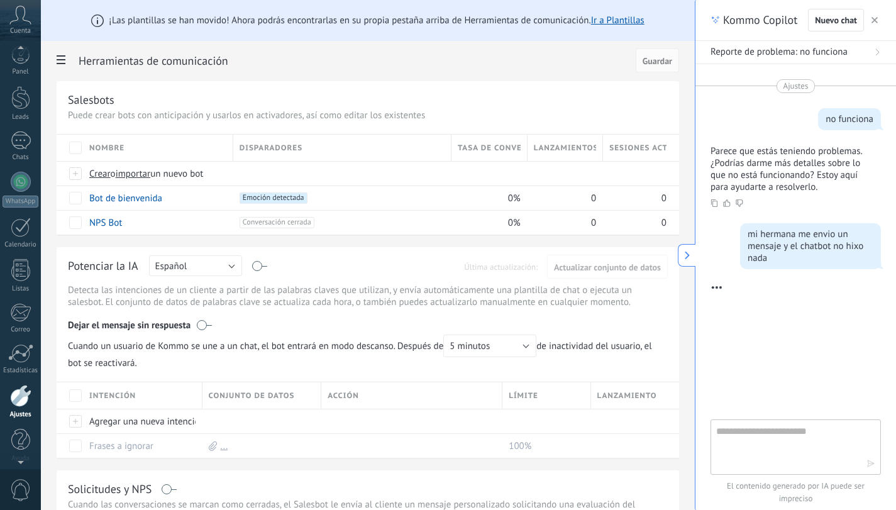
scroll to position [113, 0]
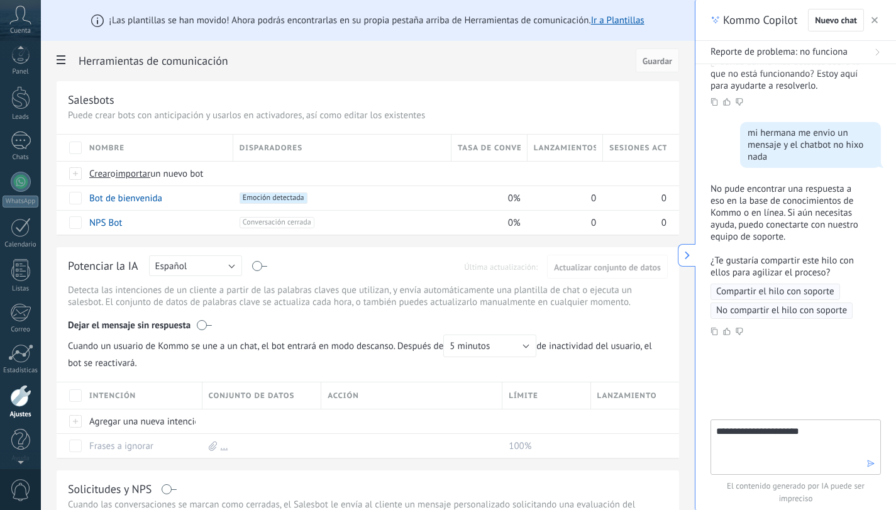
type textarea "**********"
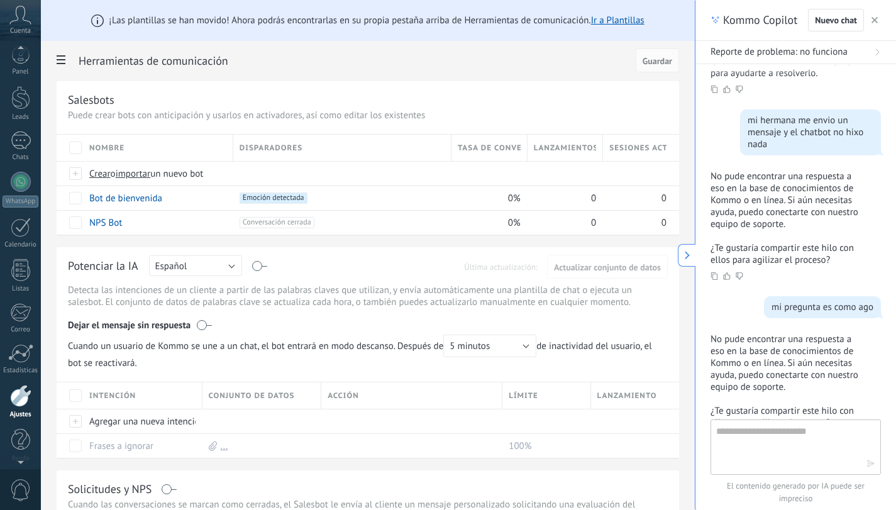
scroll to position [276, 0]
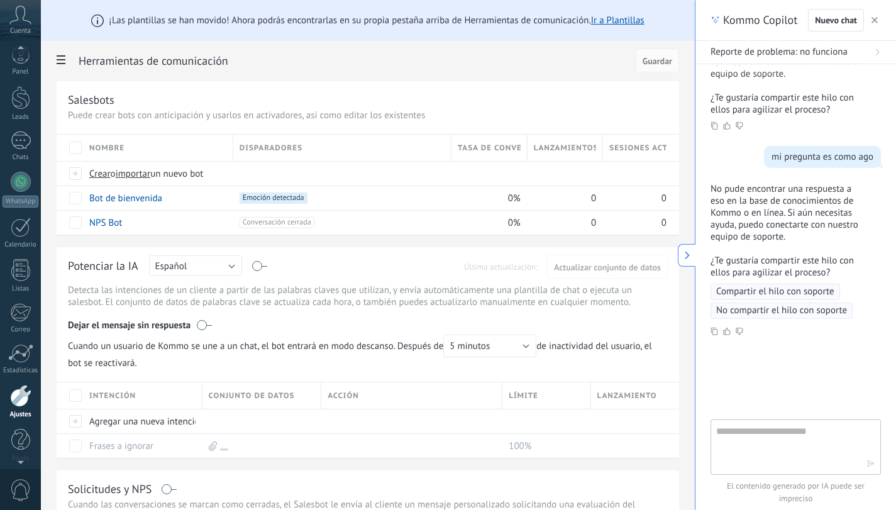
click at [684, 257] on icon at bounding box center [687, 255] width 9 height 9
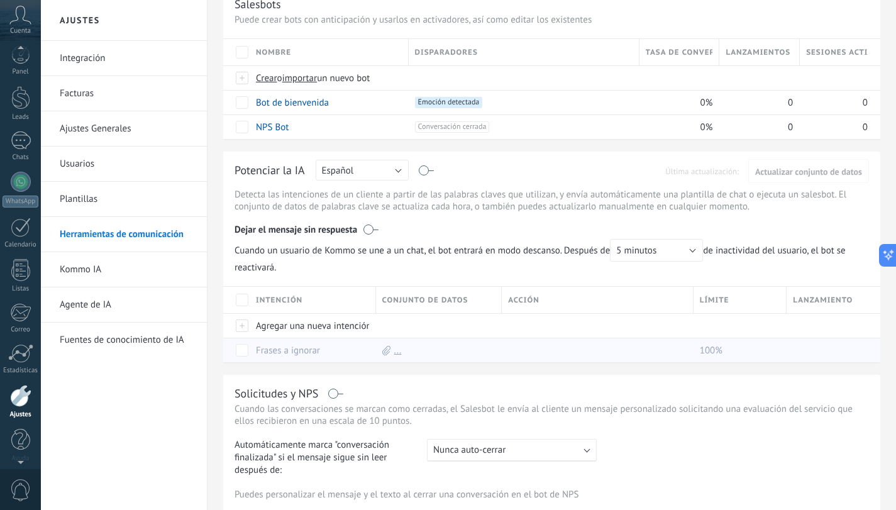
scroll to position [126, 0]
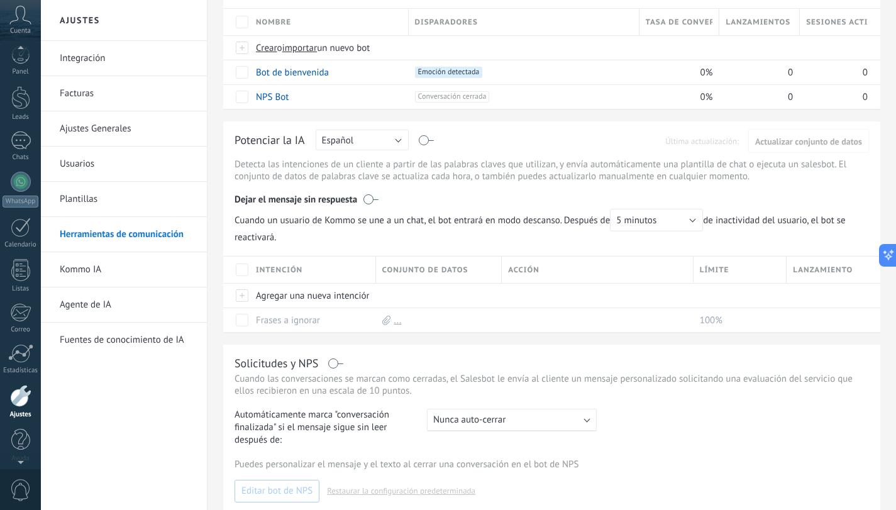
click at [363, 192] on div "Dejar el mensaje sin respuesta" at bounding box center [552, 197] width 635 height 24
click at [370, 197] on label at bounding box center [370, 199] width 15 height 13
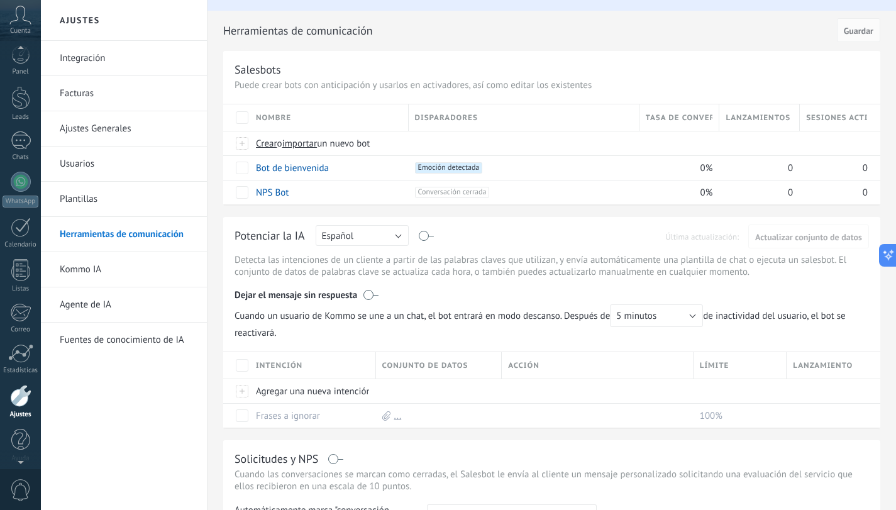
scroll to position [0, 0]
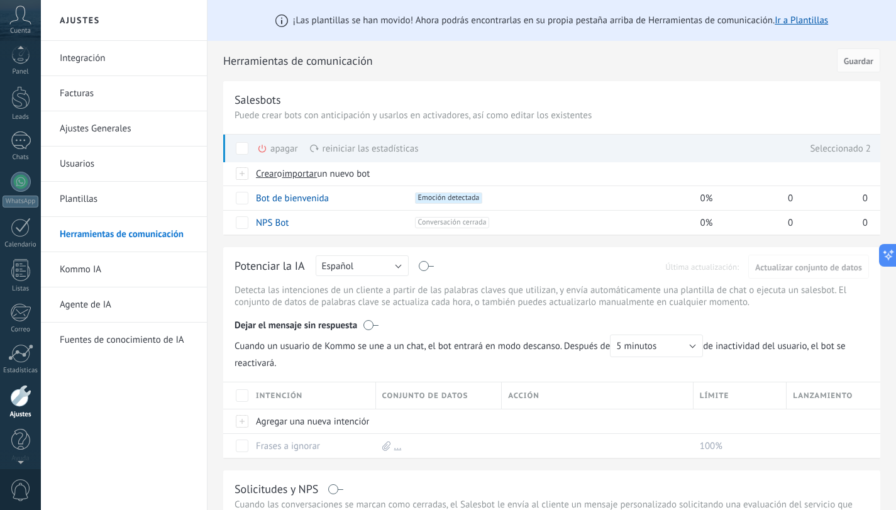
click at [271, 150] on div "apagar màs" at bounding box center [299, 149] width 84 height 28
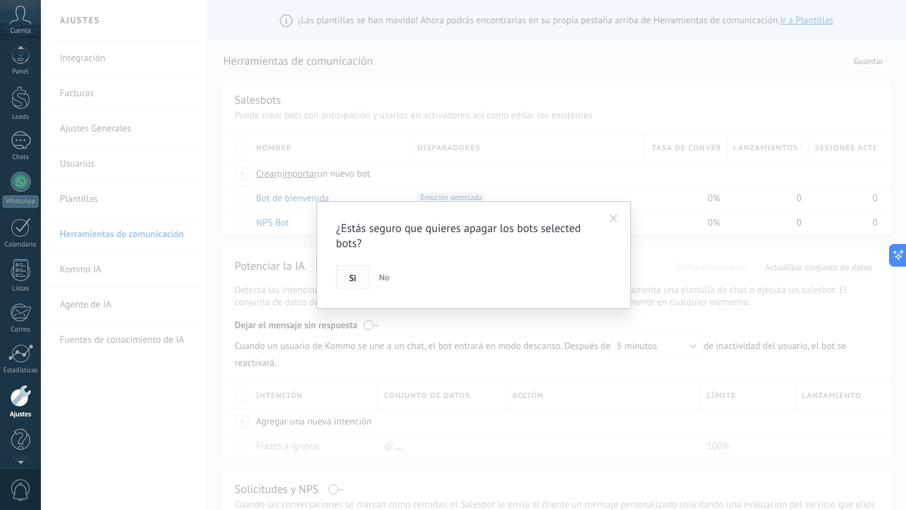
click at [346, 277] on button "Si" at bounding box center [352, 277] width 33 height 24
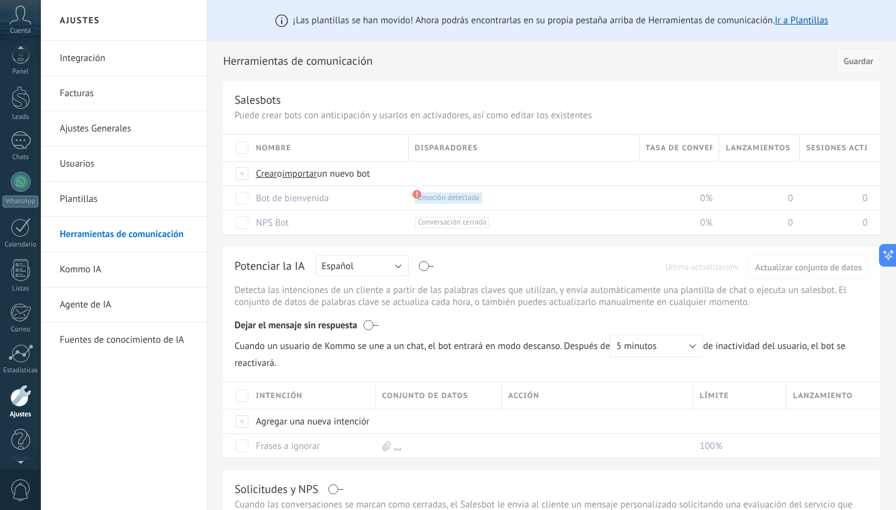
click at [861, 57] on span "Guardar" at bounding box center [859, 61] width 30 height 9
click at [269, 113] on p "Puede crear bots con anticipación y usarlos en activadores, así como editar los…" at bounding box center [552, 115] width 635 height 12
drag, startPoint x: 223, startPoint y: 96, endPoint x: 303, endPoint y: 98, distance: 80.5
click at [296, 99] on div "¡Las plantillas se han movido! Ahora podrás encontrarlas en su propia pestaña a…" at bounding box center [552, 428] width 689 height 856
click at [376, 96] on div "Salesbots" at bounding box center [552, 99] width 635 height 14
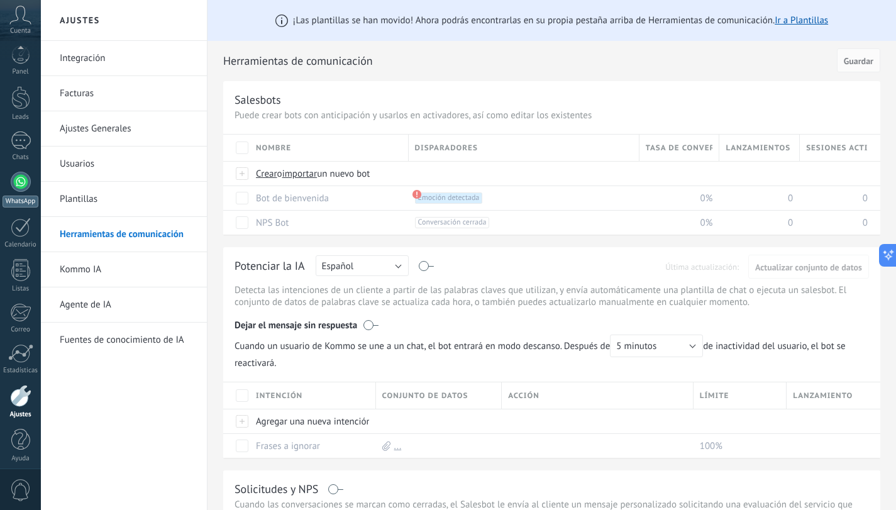
scroll to position [13, 0]
click at [28, 179] on div at bounding box center [21, 175] width 20 height 20
